Goal: Information Seeking & Learning: Check status

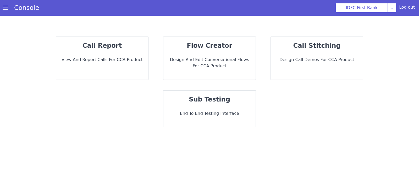
click at [102, 59] on p "View and report calls for CCA Product" at bounding box center [102, 60] width 84 height 6
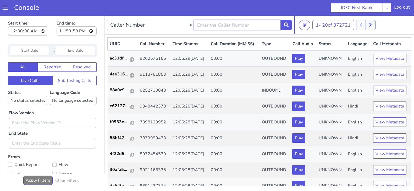
click at [214, 25] on input "text" at bounding box center [237, 25] width 87 height 10
type input "7010708442"
click at [289, 28] on button at bounding box center [286, 25] width 12 height 10
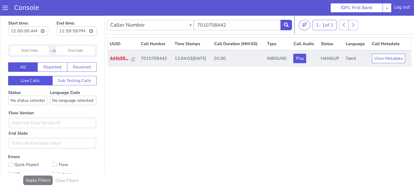
click at [116, 57] on p "4d4b86..." at bounding box center [121, 58] width 22 height 6
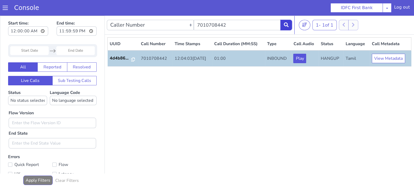
click at [288, 26] on icon at bounding box center [286, 24] width 5 height 5
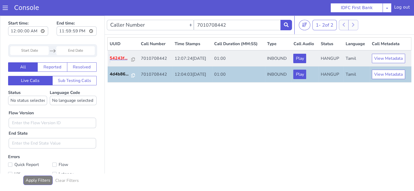
click at [125, 57] on p "54243f..." at bounding box center [121, 58] width 22 height 6
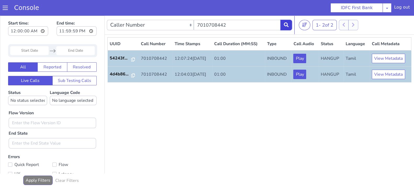
click at [288, 27] on icon at bounding box center [286, 24] width 5 height 5
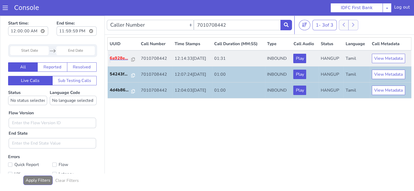
click at [120, 57] on p "6a928e..." at bounding box center [121, 58] width 22 height 6
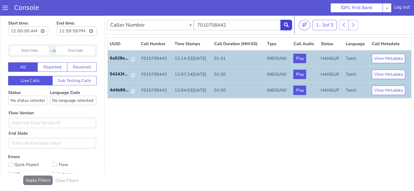
click at [288, 25] on icon at bounding box center [286, 24] width 5 height 5
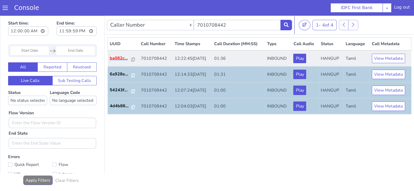
click at [120, 59] on p "ba082c..." at bounding box center [121, 58] width 22 height 6
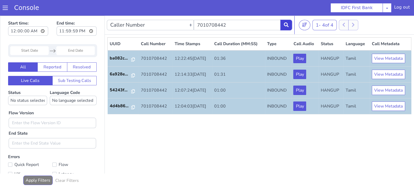
click at [286, 27] on icon at bounding box center [286, 24] width 5 height 5
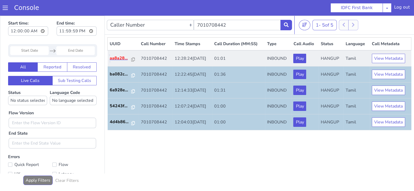
click at [117, 57] on p "aa8a28..." at bounding box center [121, 58] width 22 height 6
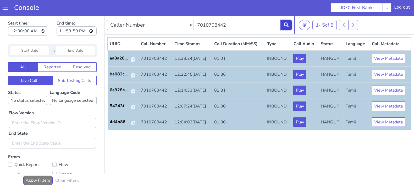
click at [283, 25] on button at bounding box center [286, 25] width 12 height 10
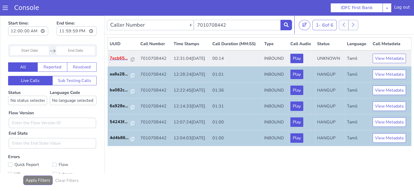
click at [118, 60] on p "7ecb65..." at bounding box center [120, 58] width 21 height 6
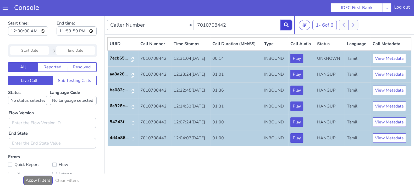
click at [287, 25] on icon at bounding box center [286, 24] width 5 height 5
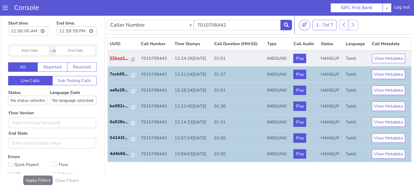
click at [117, 59] on p "55bed1..." at bounding box center [121, 58] width 22 height 6
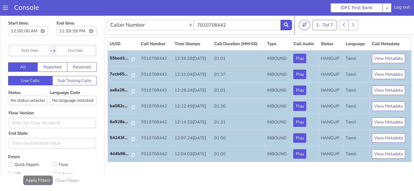
click at [292, 25] on nav "Caller Number Call UUID Custom Parameter 7010708442 1 - 7 of 7 20 50 100" at bounding box center [259, 25] width 309 height 19
click at [290, 26] on button at bounding box center [286, 25] width 12 height 10
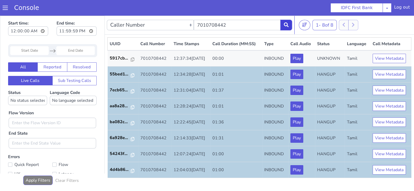
click at [289, 28] on button at bounding box center [286, 25] width 12 height 10
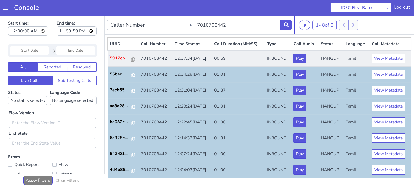
click at [121, 59] on p "5917cb..." at bounding box center [121, 58] width 22 height 6
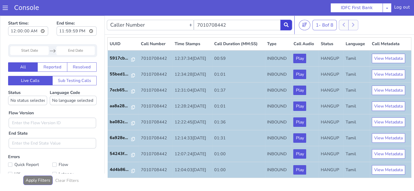
click at [288, 25] on icon at bounding box center [286, 24] width 5 height 5
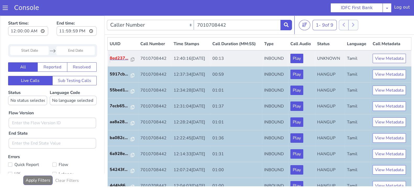
click at [122, 58] on p "8ed237..." at bounding box center [120, 58] width 21 height 6
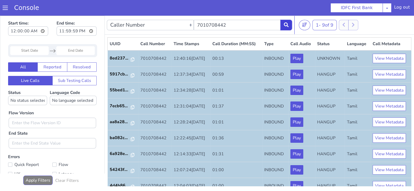
click at [287, 26] on icon at bounding box center [286, 24] width 5 height 5
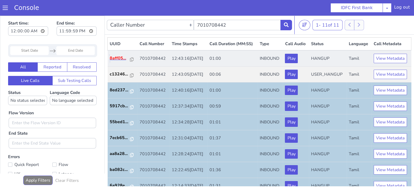
click at [122, 61] on p "8aff05..." at bounding box center [120, 58] width 20 height 6
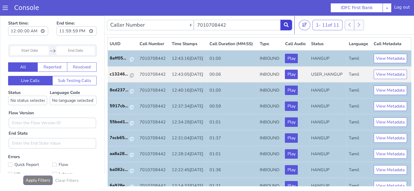
click at [290, 27] on button at bounding box center [286, 25] width 12 height 10
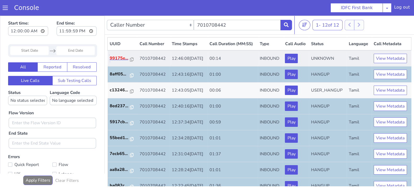
click at [115, 61] on p "99175e..." at bounding box center [120, 58] width 20 height 6
